Goal: Information Seeking & Learning: Learn about a topic

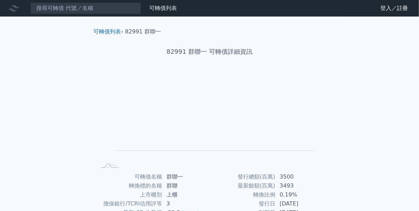
scroll to position [92, 0]
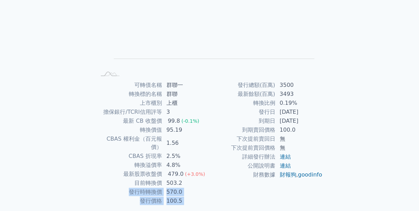
drag, startPoint x: 239, startPoint y: 85, endPoint x: 124, endPoint y: 187, distance: 153.4
click at [124, 187] on div "可轉債名稱 群聯一 轉換標的名稱 群聯 上市櫃別 上櫃 擔保銀行/TCRI信用評等 3 最新 CB 收盤價 99.8 (-0.1%) 轉換價值 95.19 C…" at bounding box center [209, 143] width 243 height 125
click at [123, 188] on td "發行時轉換價" at bounding box center [129, 192] width 66 height 9
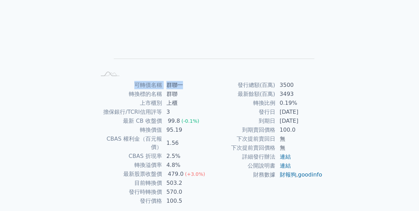
drag, startPoint x: 123, startPoint y: 79, endPoint x: 207, endPoint y: 83, distance: 83.6
click at [207, 83] on div "可轉債列表 › 82991 群聯一 82991 群聯一 可轉債詳細資訊 Zoom Out L L Chart created using amCharts l…" at bounding box center [209, 80] width 243 height 311
click at [224, 102] on td "轉換比例" at bounding box center [243, 103] width 66 height 9
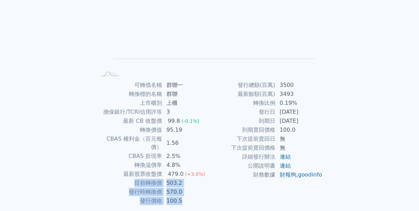
drag, startPoint x: 133, startPoint y: 178, endPoint x: 207, endPoint y: 195, distance: 76.7
click at [207, 195] on tbody "可轉債名稱 群聯一 轉換標的名稱 群聯 上市櫃別 上櫃 擔保銀行/TCRI信用評等 3 最新 CB 收盤價 99.8 (-0.1%) 轉換價值 95.19 C…" at bounding box center [152, 143] width 113 height 125
click at [207, 197] on td "100.5" at bounding box center [185, 201] width 47 height 9
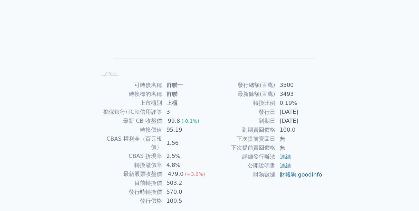
scroll to position [0, 0]
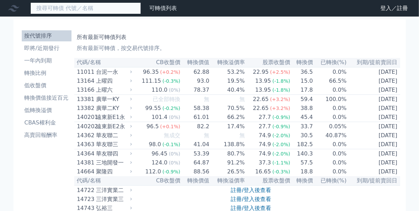
click at [51, 8] on input at bounding box center [85, 8] width 110 height 12
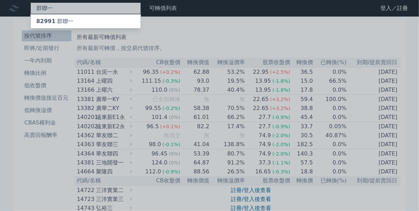
type input "群聯一"
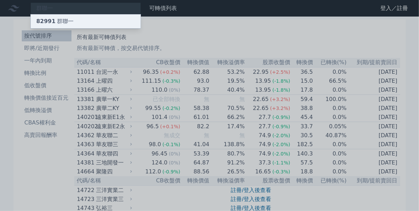
click at [65, 19] on div "82991 群聯一" at bounding box center [54, 21] width 37 height 8
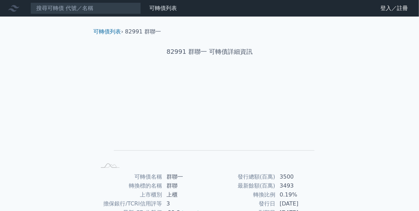
scroll to position [92, 0]
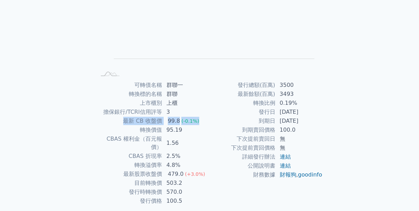
drag, startPoint x: 122, startPoint y: 122, endPoint x: 206, endPoint y: 118, distance: 84.3
click at [206, 118] on tr "最新 CB 收盤價 99.8 (-0.1%)" at bounding box center [152, 121] width 113 height 9
click at [206, 118] on td "99.8 (-0.1%)" at bounding box center [185, 121] width 47 height 9
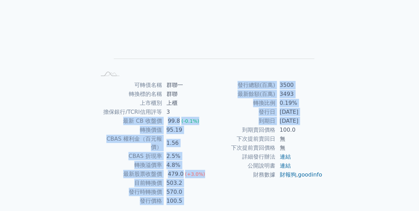
drag, startPoint x: 107, startPoint y: 118, endPoint x: 219, endPoint y: 129, distance: 112.7
click at [219, 129] on div "可轉債名稱 群聯一 轉換標的名稱 群聯 上市櫃別 上櫃 擔保銀行/TCRI信用評等 3 最新 CB 收盤價 99.8 (-0.1%) 轉換價值 95.19 C…" at bounding box center [209, 143] width 243 height 125
click at [219, 132] on td "到期賣回價格" at bounding box center [243, 130] width 66 height 9
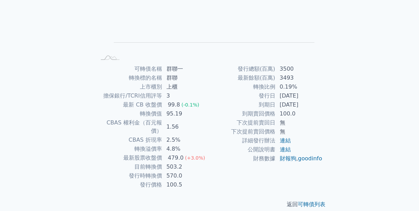
scroll to position [0, 0]
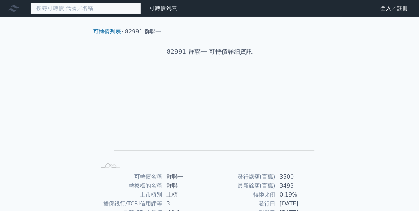
click at [71, 10] on input at bounding box center [85, 8] width 110 height 12
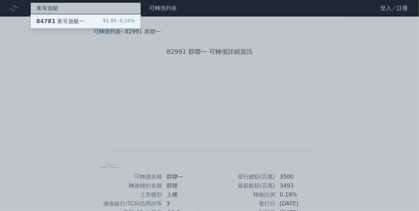
type input "東哥遊艇"
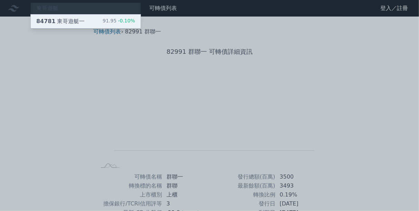
click at [73, 20] on div "東哥遊艇 84781 東哥遊艇一 91.95 -0.10% 可轉債列表 財務數據 可轉債列表 財務數據 登入／註冊 登入／註冊 可轉債列表 › 82991 群…" at bounding box center [209, 164] width 419 height 328
click at [76, 23] on div "84781 東哥遊艇一" at bounding box center [60, 21] width 48 height 8
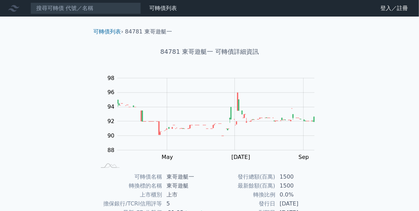
scroll to position [92, 0]
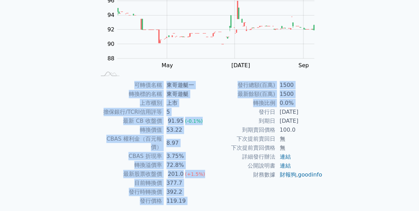
drag, startPoint x: 128, startPoint y: 86, endPoint x: 215, endPoint y: 110, distance: 90.5
click at [215, 110] on div "可轉債名稱 東哥遊艇一 轉換標的名稱 東哥遊艇 上市櫃別 上市 擔保銀行/TCRI信用評等 5 最新 CB 收盤價 91.95 (-0.1%) 轉換價值 53…" at bounding box center [209, 143] width 243 height 125
click at [215, 110] on td "發行日" at bounding box center [243, 112] width 66 height 9
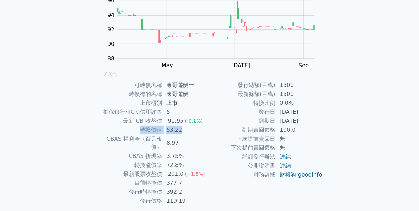
drag, startPoint x: 134, startPoint y: 129, endPoint x: 201, endPoint y: 133, distance: 66.7
click at [201, 133] on tr "轉換價值 53.22" at bounding box center [152, 130] width 113 height 9
click at [201, 133] on td "53.22" at bounding box center [185, 130] width 47 height 9
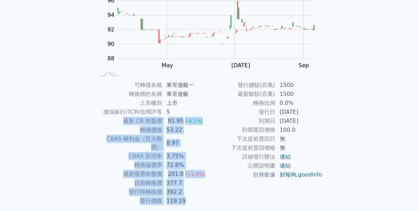
drag, startPoint x: 123, startPoint y: 118, endPoint x: 201, endPoint y: 190, distance: 105.6
click at [201, 190] on tbody "可轉債名稱 東哥遊艇一 轉換標的名稱 東哥遊艇 上市櫃別 上市 擔保銀行/TCRI信用評等 5 最新 CB 收盤價 91.95 (-0.1%) 轉換價值 53…" at bounding box center [152, 143] width 113 height 125
click at [201, 197] on td "119.19" at bounding box center [185, 201] width 47 height 9
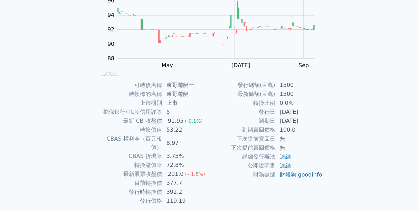
scroll to position [0, 0]
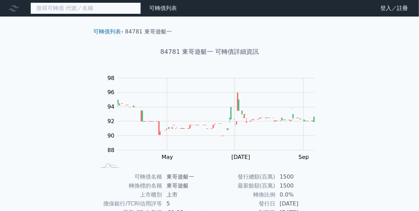
click at [54, 7] on input at bounding box center [85, 8] width 110 height 12
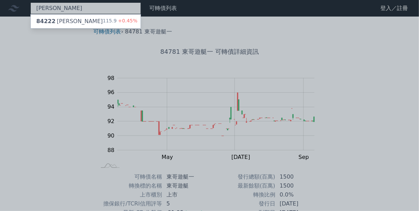
type input "[PERSON_NAME]"
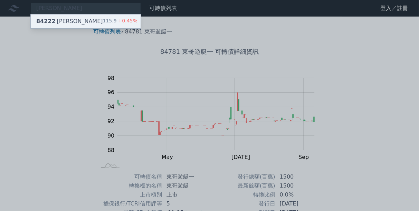
click at [70, 19] on div "84222 [PERSON_NAME]" at bounding box center [69, 21] width 67 height 8
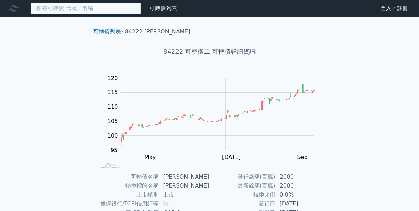
click at [82, 9] on input at bounding box center [85, 8] width 110 height 12
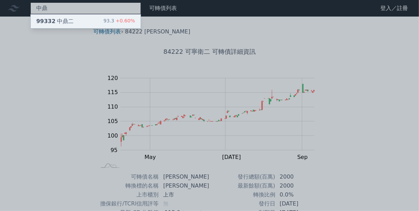
type input "中鼎"
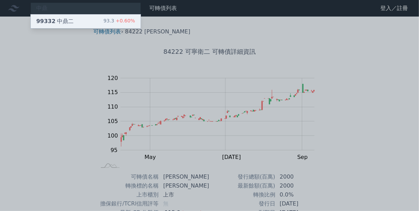
click at [77, 25] on div "99332 中鼎二 93.3 +0.60%" at bounding box center [86, 22] width 110 height 14
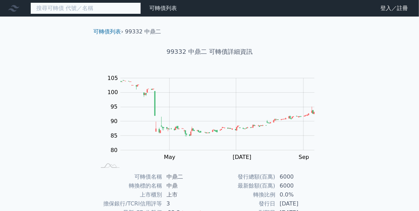
click at [63, 6] on input at bounding box center [85, 8] width 110 height 12
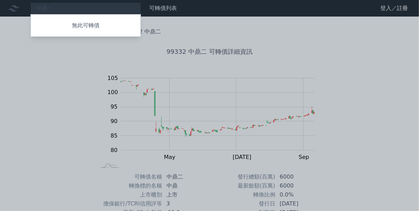
click at [76, 12] on div at bounding box center [209, 105] width 419 height 211
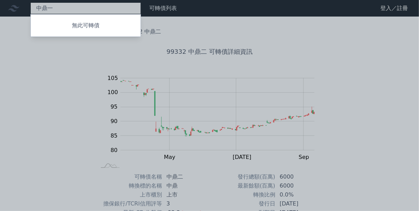
click at [66, 10] on div "中鼎一 無此可轉債" at bounding box center [85, 8] width 110 height 12
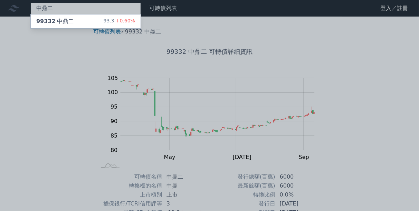
type input "中鼎二"
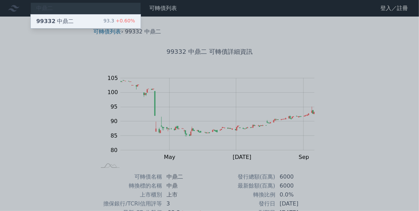
click at [52, 21] on span "99332" at bounding box center [45, 21] width 19 height 7
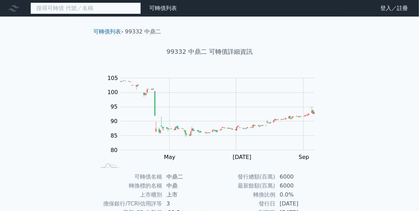
click at [50, 10] on input at bounding box center [85, 8] width 110 height 12
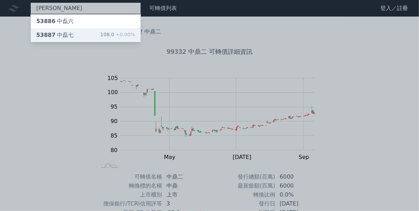
type input "[PERSON_NAME]"
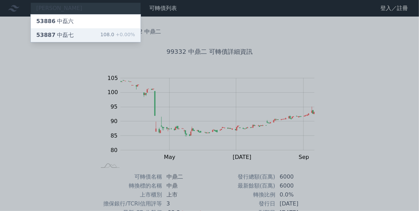
click at [66, 35] on div "53887 [PERSON_NAME]" at bounding box center [54, 35] width 37 height 8
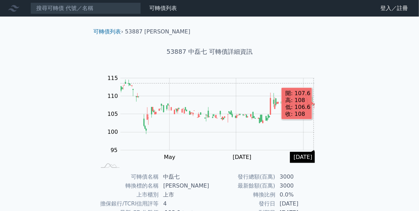
scroll to position [92, 0]
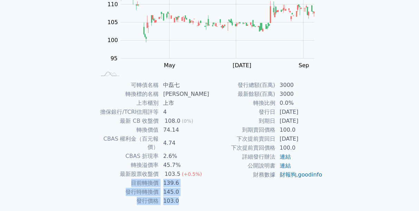
drag, startPoint x: 131, startPoint y: 176, endPoint x: 198, endPoint y: 191, distance: 68.9
click at [198, 191] on tbody "可轉債名稱 中磊七 轉換標的名稱 中磊 上市櫃別 上市 擔保銀行/TCRI信用評等 4 最新 CB 收盤價 108.0 (0%) 轉換價值 74.14 CBA…" at bounding box center [152, 143] width 113 height 125
click at [198, 197] on td "103.0" at bounding box center [184, 201] width 50 height 9
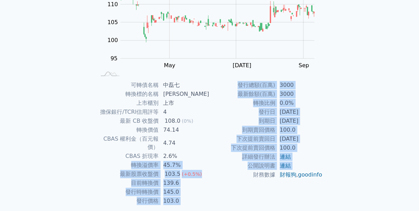
drag, startPoint x: 116, startPoint y: 161, endPoint x: 212, endPoint y: 187, distance: 99.7
click at [212, 187] on div "可轉債名稱 中磊七 轉換標的名稱 中磊 上市櫃別 上市 擔保銀行/TCRI信用評等 4 最新 CB 收盤價 108.0 (0%) 轉換價值 74.14 CBA…" at bounding box center [209, 143] width 243 height 125
click at [212, 180] on td "財務數據" at bounding box center [243, 175] width 66 height 9
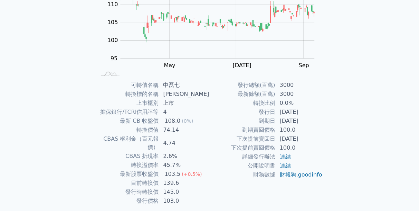
scroll to position [0, 0]
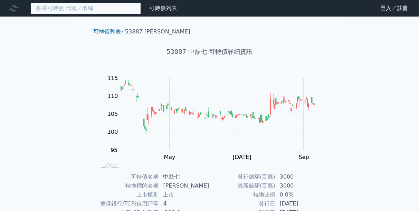
click at [45, 10] on input at bounding box center [85, 8] width 110 height 12
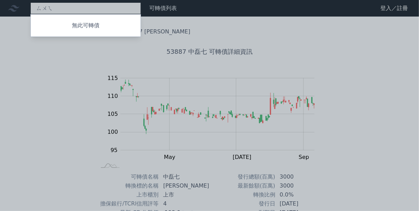
type input "雖"
type input "[PERSON_NAME]"
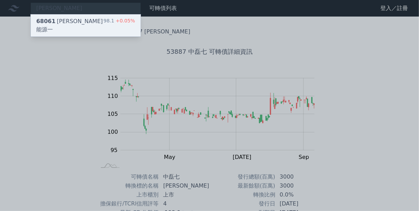
click at [92, 22] on div "68061 [PERSON_NAME]能源一 98.1 +0.05%" at bounding box center [86, 26] width 110 height 22
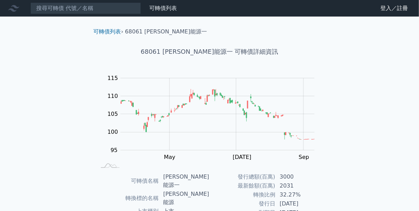
scroll to position [92, 0]
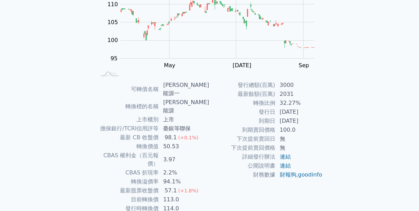
click at [361, 46] on div "可轉債列表 財務數據 可轉債列表 財務數據 登入／註冊 登入／註冊 可轉債列表 › 68061 森崴能源一 68061 [PERSON_NAME]能源一 可轉…" at bounding box center [209, 80] width 419 height 345
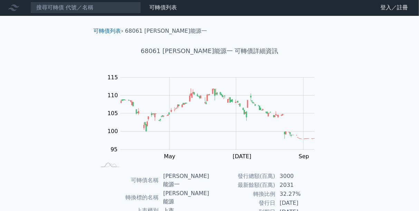
scroll to position [0, 0]
